Goal: Transaction & Acquisition: Purchase product/service

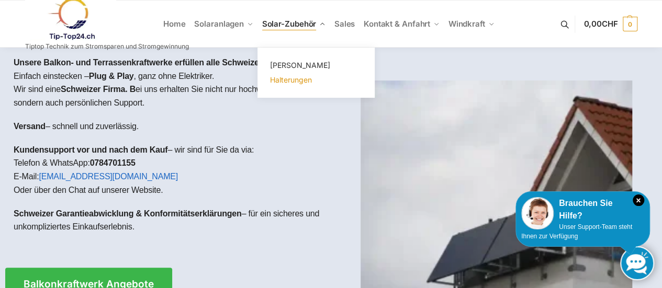
click at [275, 80] on span "Halterungen" at bounding box center [291, 79] width 42 height 9
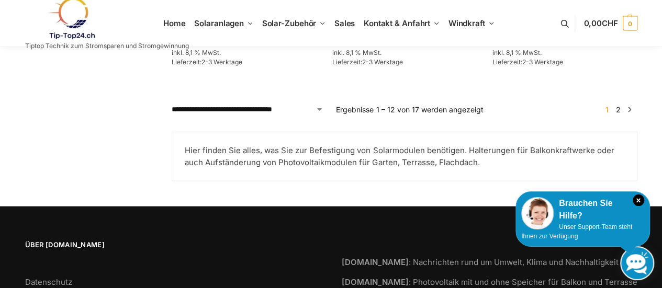
scroll to position [1099, 0]
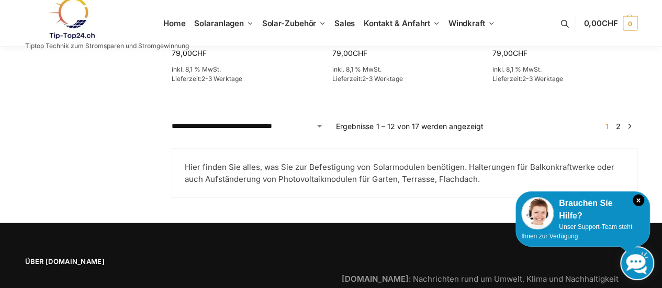
click at [618, 128] on link "2" at bounding box center [618, 126] width 10 height 9
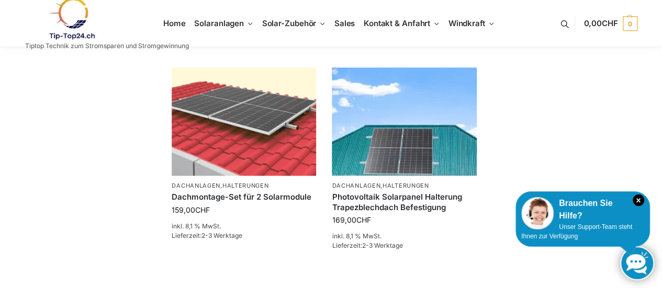
scroll to position [523, 0]
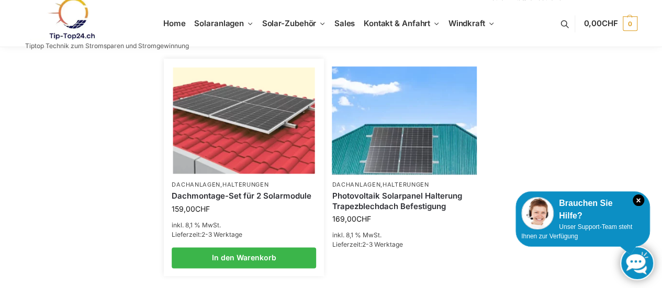
click at [207, 197] on link "Dachmontage-Set für 2 Solarmodule" at bounding box center [244, 196] width 144 height 10
